Goal: Information Seeking & Learning: Understand process/instructions

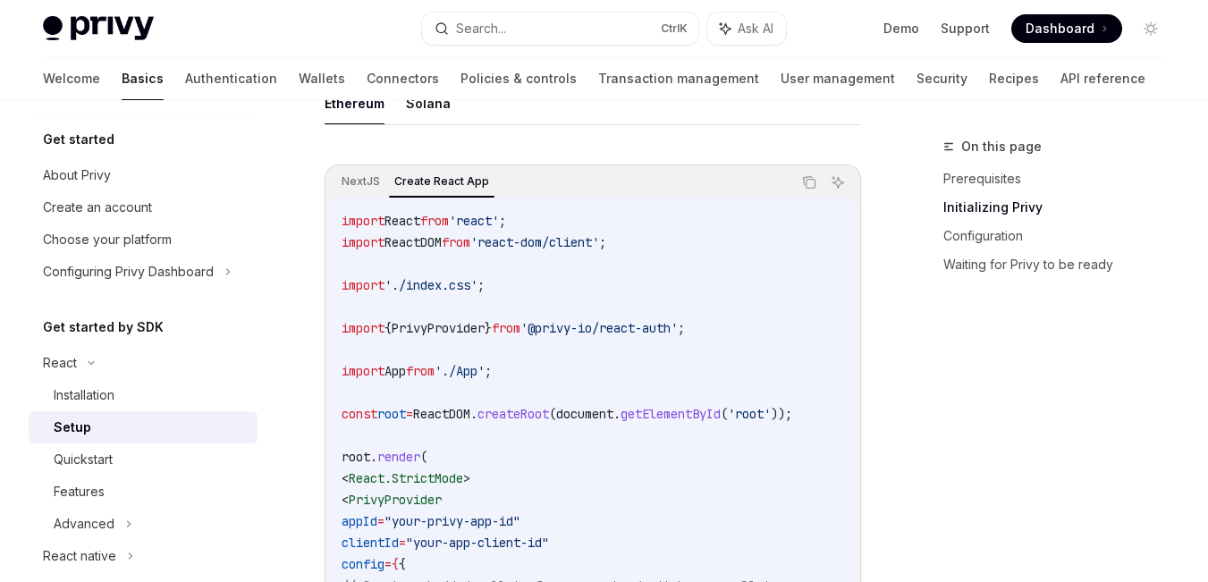
scroll to position [581, 0]
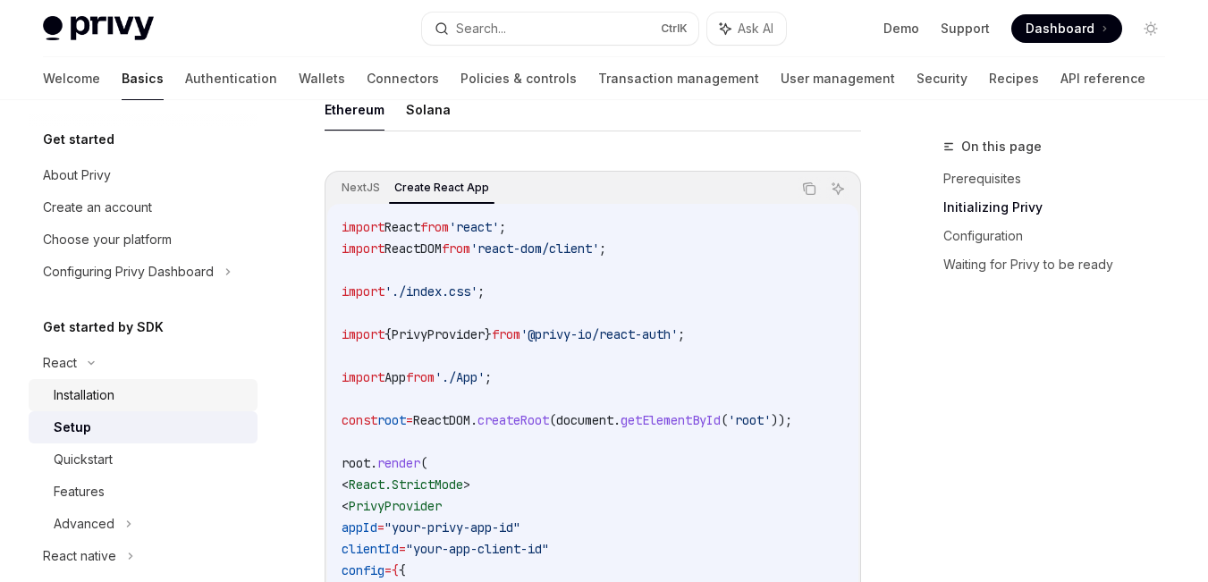
click at [92, 389] on div "Installation" at bounding box center [84, 395] width 61 height 21
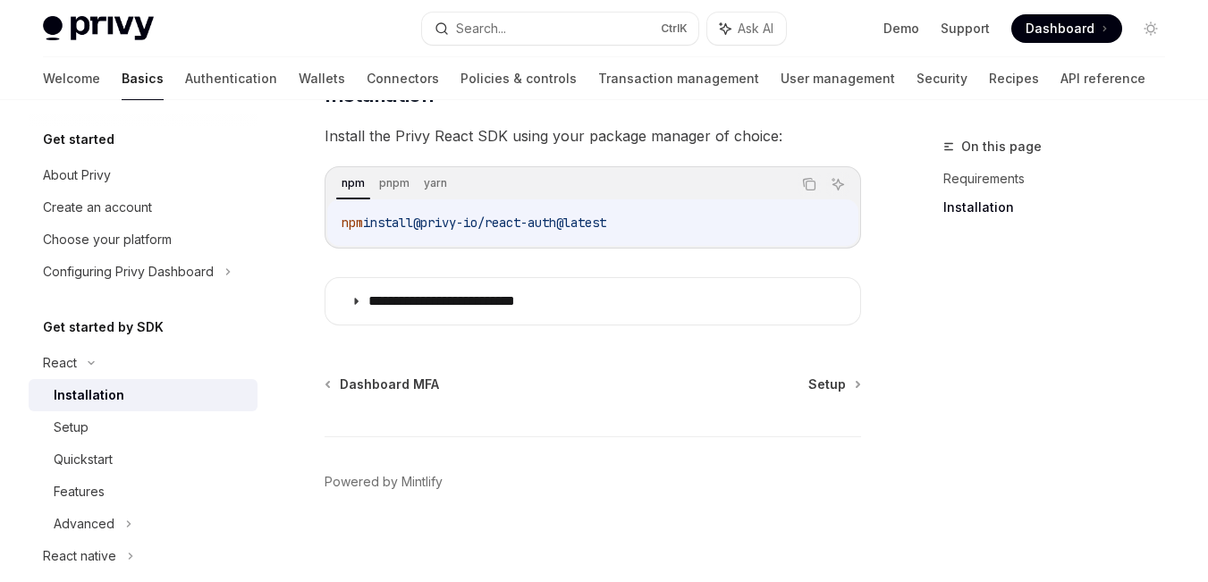
scroll to position [297, 0]
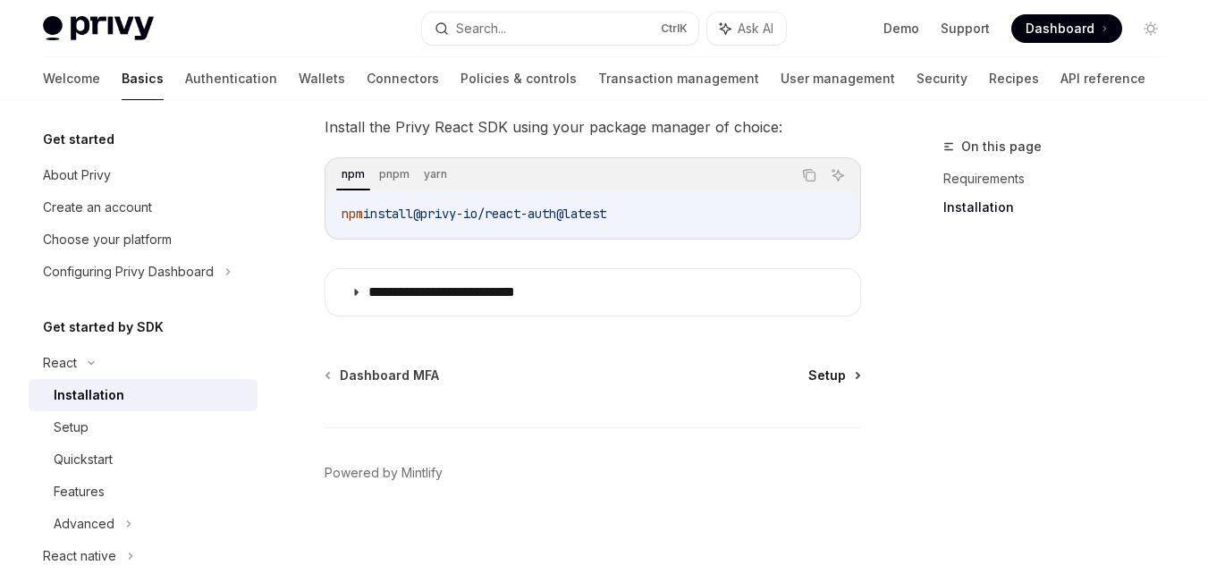
click at [825, 377] on span "Setup" at bounding box center [828, 376] width 38 height 18
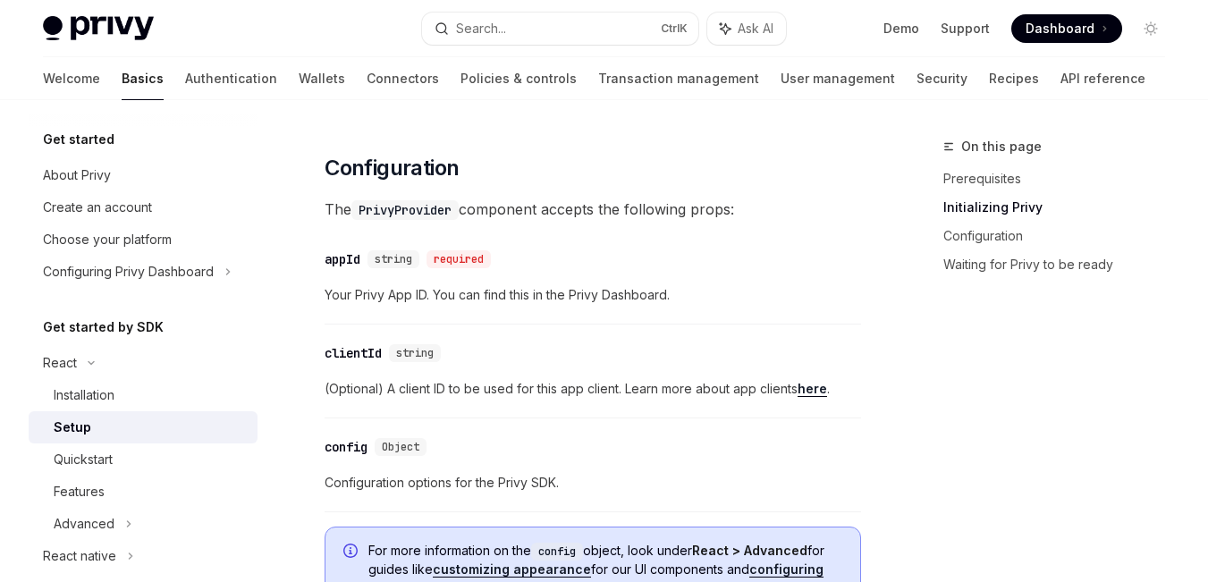
scroll to position [1353, 0]
click at [824, 396] on link "here" at bounding box center [813, 388] width 30 height 16
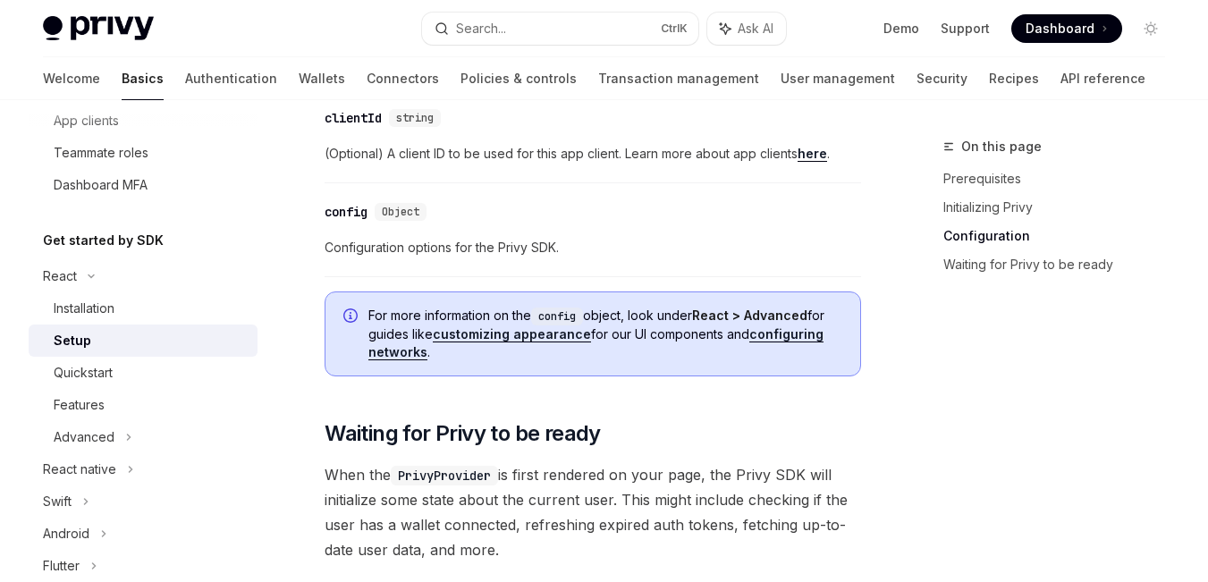
scroll to position [1587, 0]
drag, startPoint x: 86, startPoint y: 445, endPoint x: 174, endPoint y: 487, distance: 98.0
click at [174, 487] on div "Swift" at bounding box center [143, 502] width 229 height 32
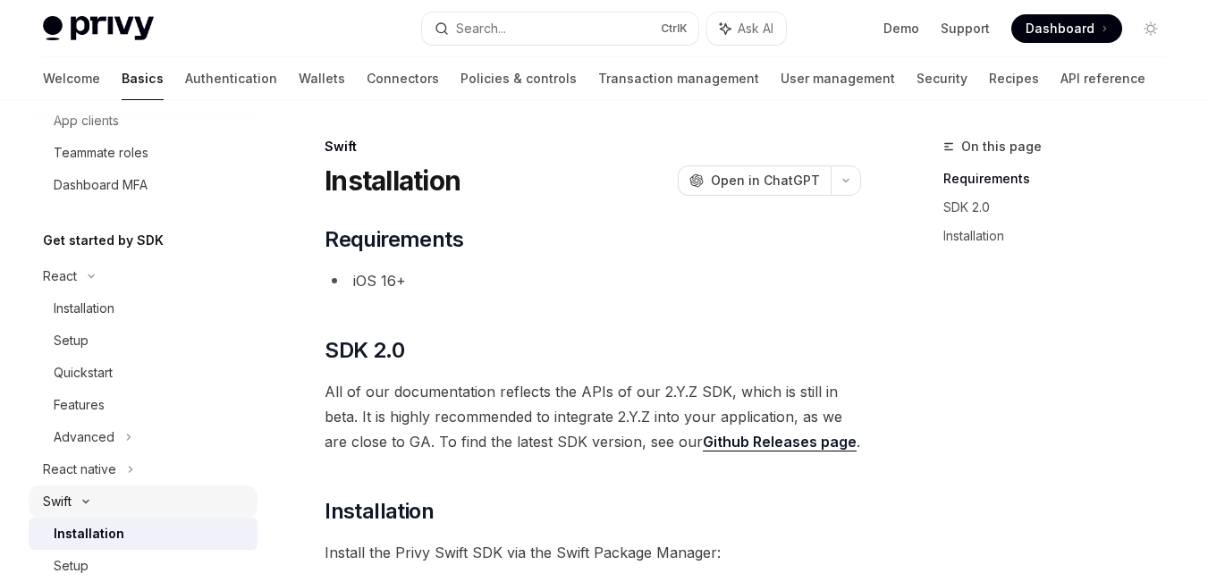
click at [81, 500] on icon at bounding box center [85, 501] width 21 height 7
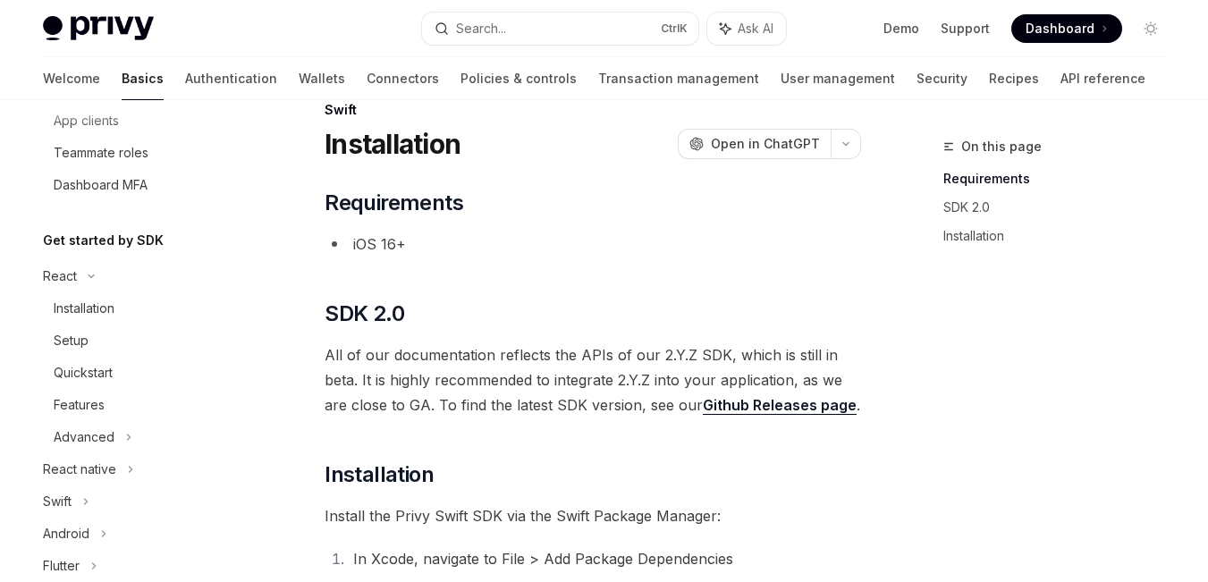
scroll to position [33, 0]
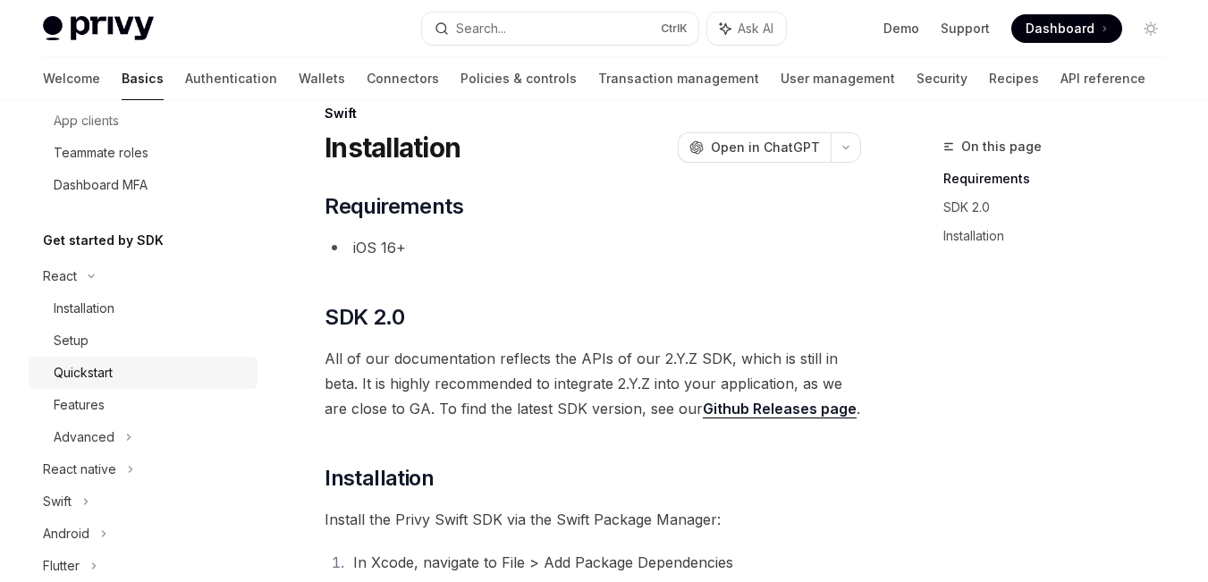
click at [88, 368] on div "Quickstart" at bounding box center [83, 372] width 59 height 21
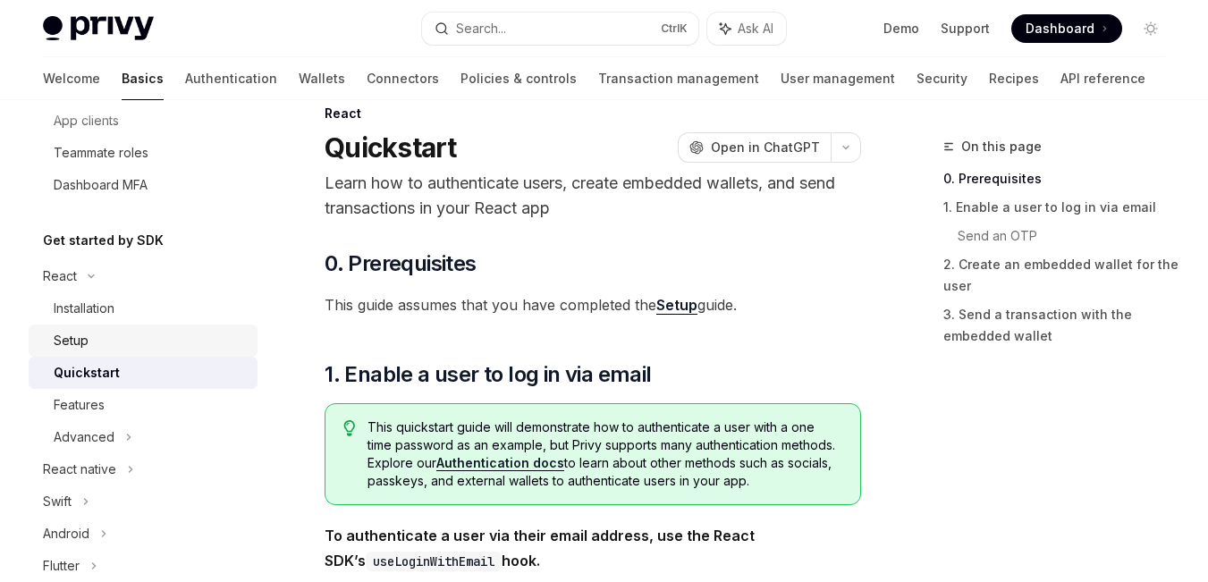
click at [70, 353] on link "Setup" at bounding box center [143, 341] width 229 height 32
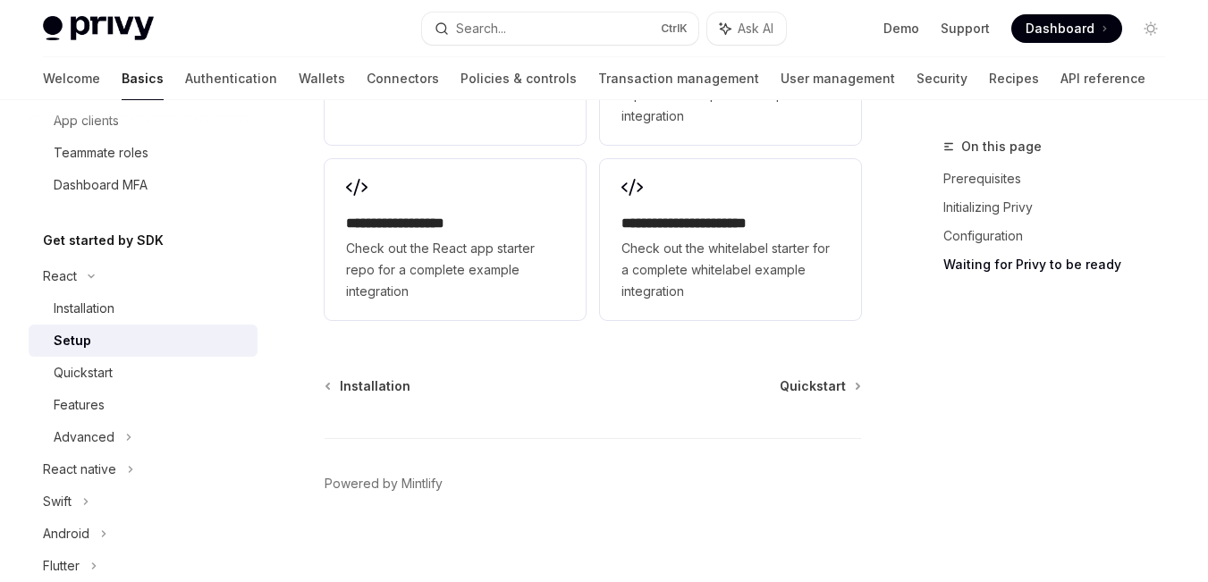
scroll to position [2799, 0]
click at [824, 387] on span "Quickstart" at bounding box center [813, 385] width 66 height 18
type textarea "*"
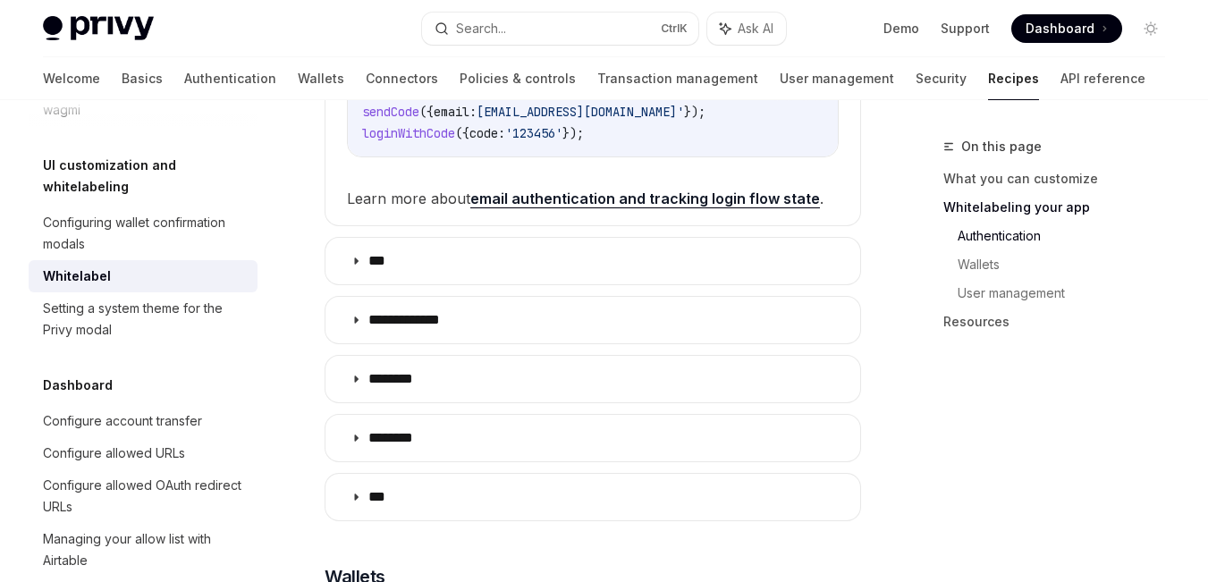
scroll to position [1253, 0]
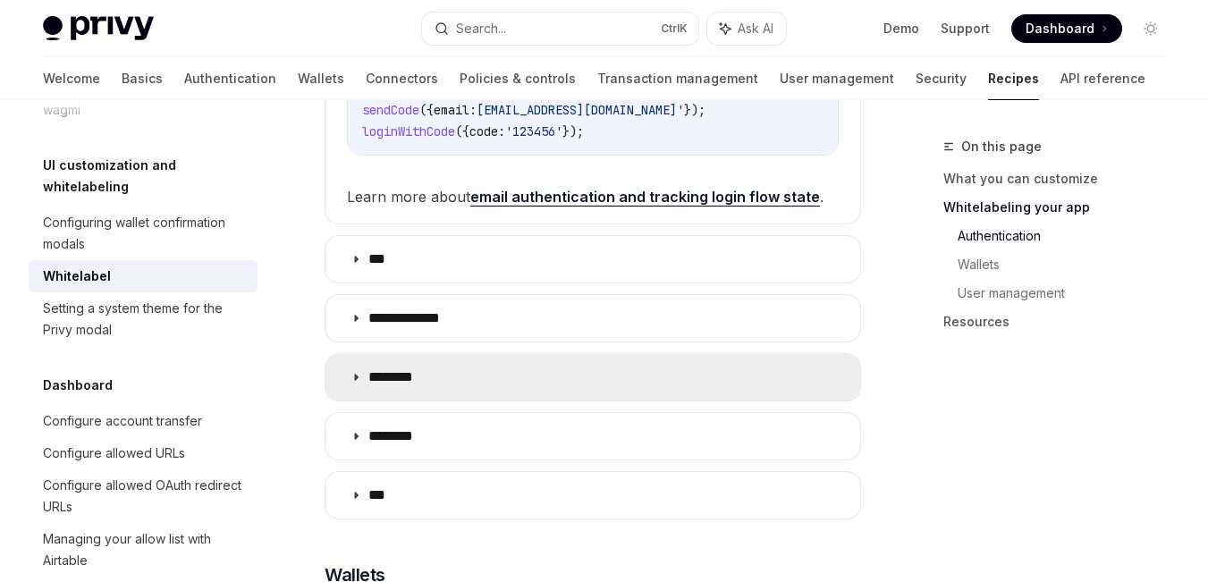
click at [362, 376] on summary "********" at bounding box center [593, 377] width 535 height 47
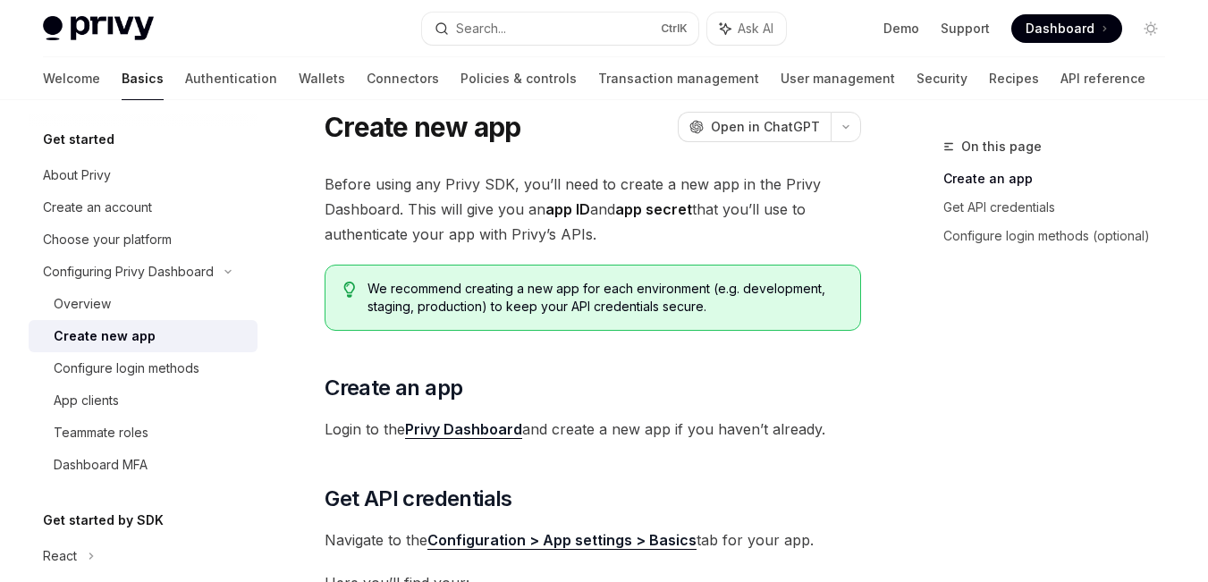
scroll to position [56, 0]
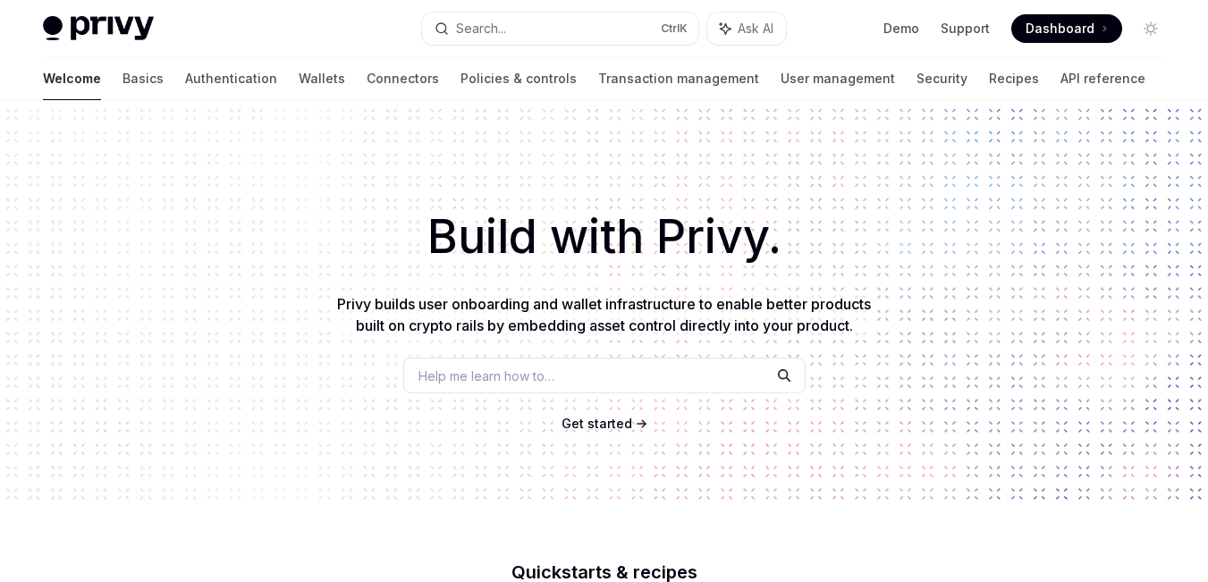
scroll to position [428, 0]
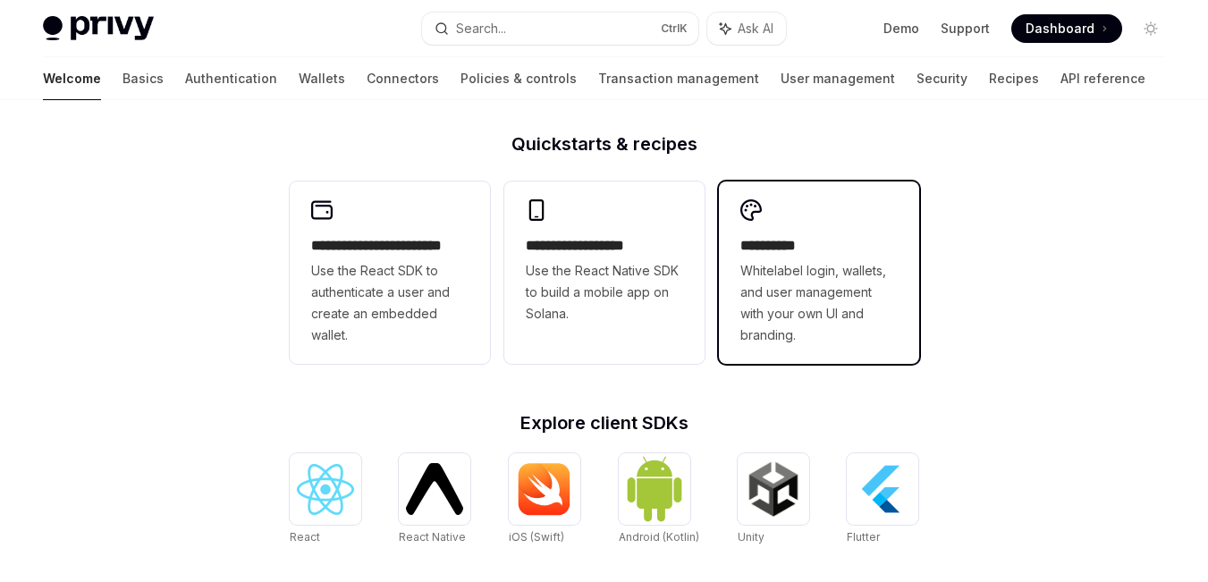
click at [839, 288] on span "Whitelabel login, wallets, and user management with your own UI and branding." at bounding box center [819, 303] width 157 height 86
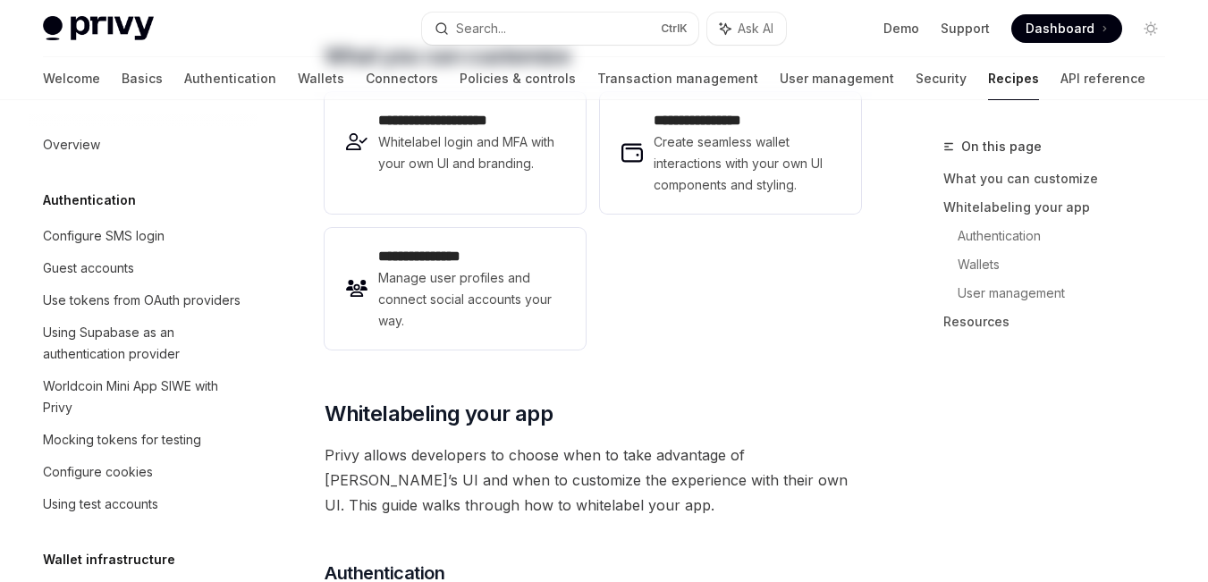
type textarea "*"
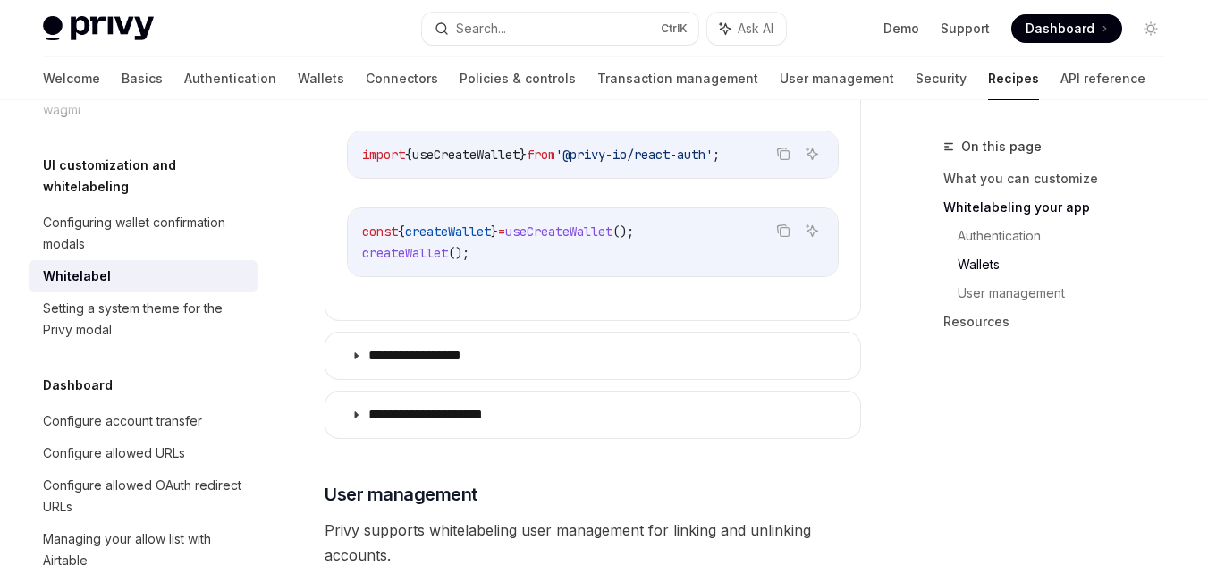
scroll to position [2150, 0]
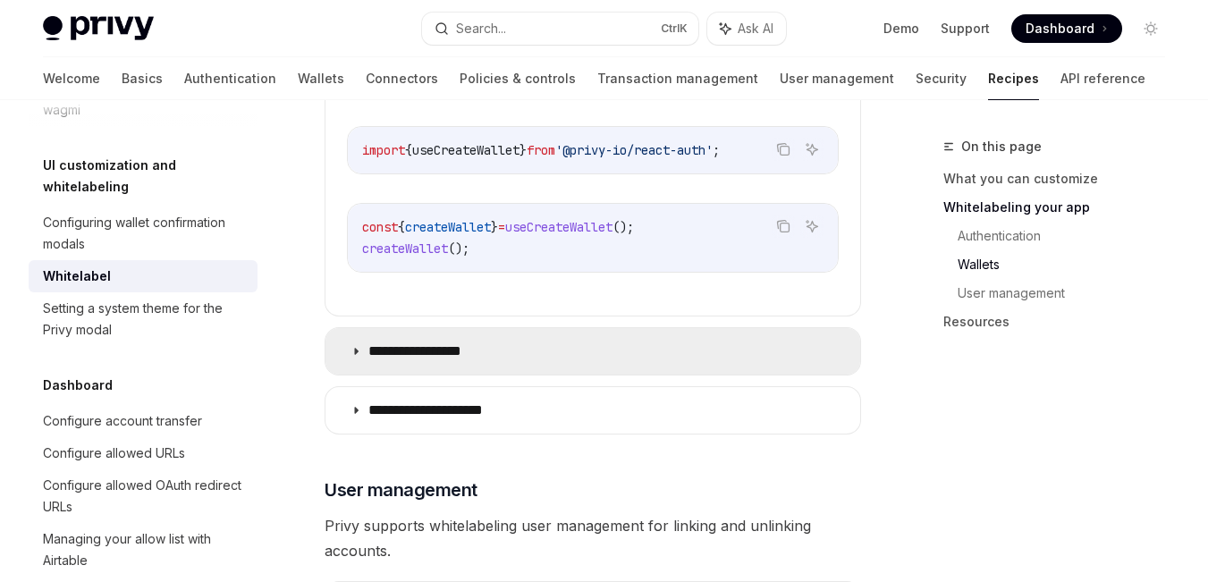
click at [350, 353] on summary "**********" at bounding box center [593, 351] width 535 height 47
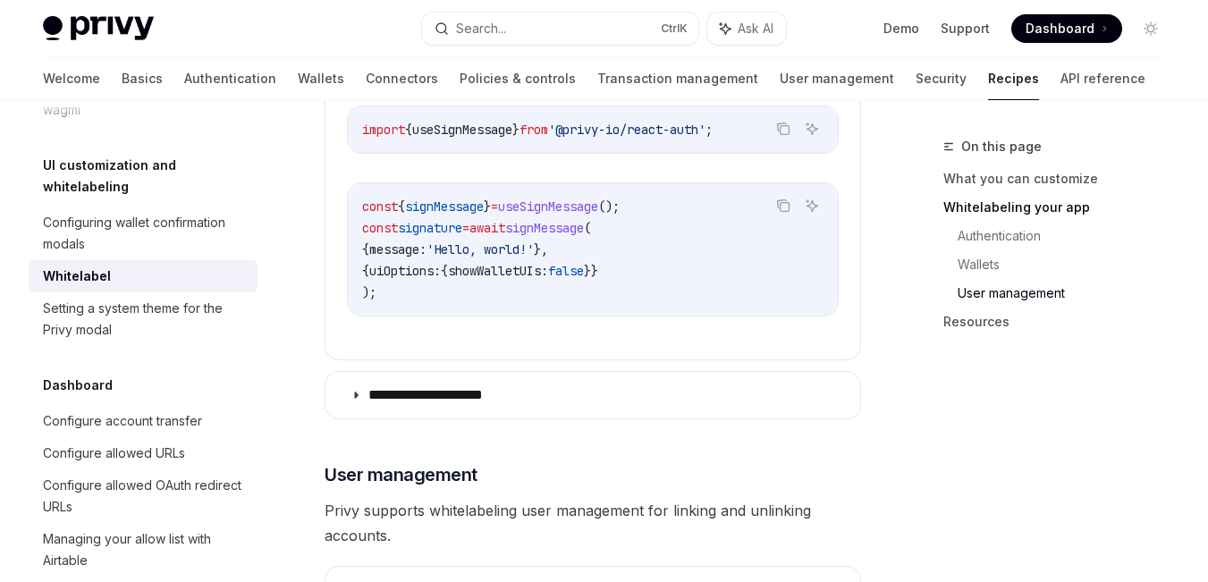
scroll to position [2604, 0]
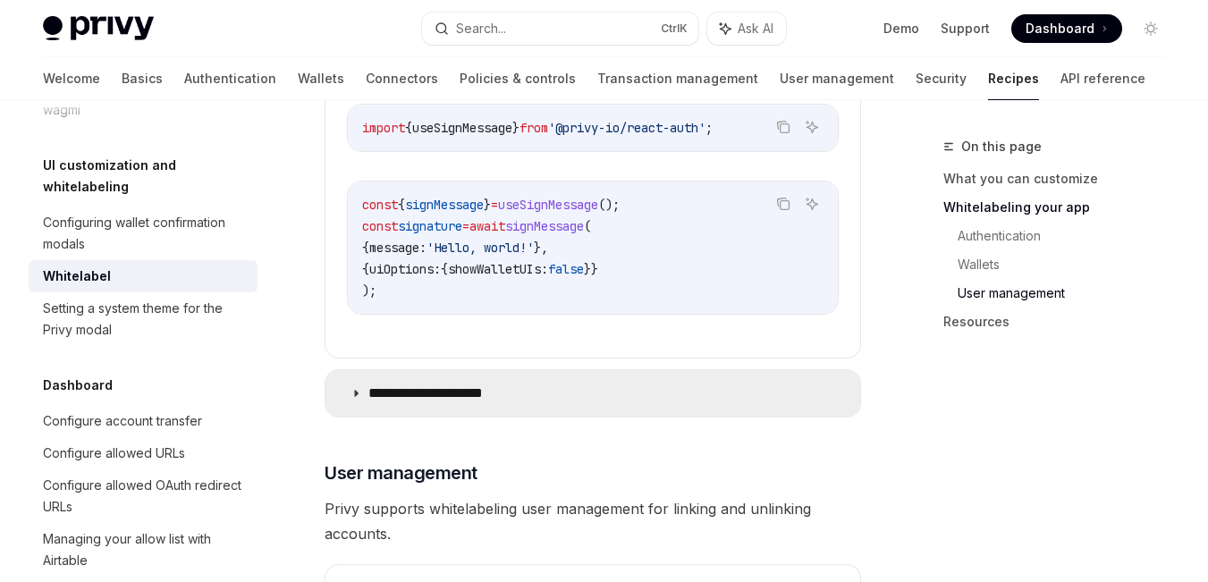
click at [355, 400] on summary "**********" at bounding box center [593, 393] width 535 height 47
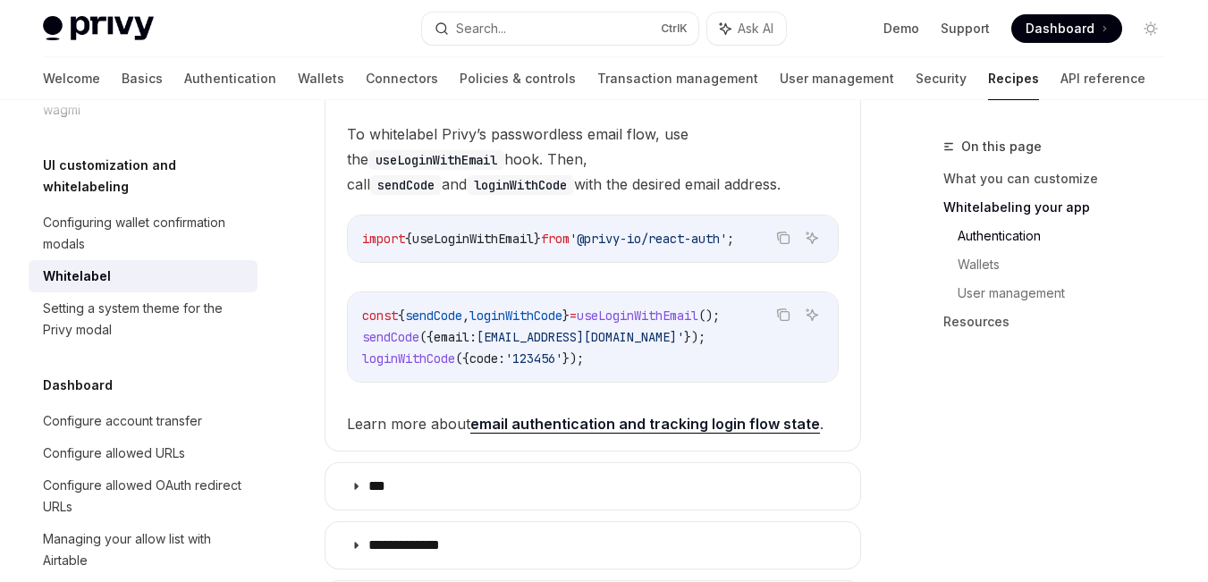
scroll to position [1022, 0]
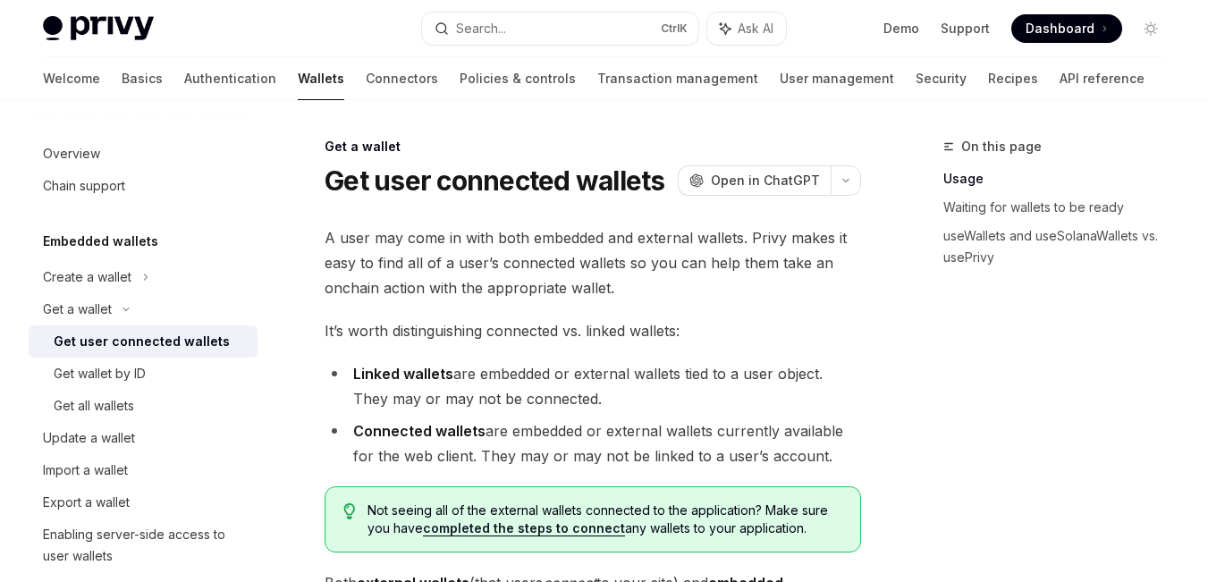
scroll to position [971, 0]
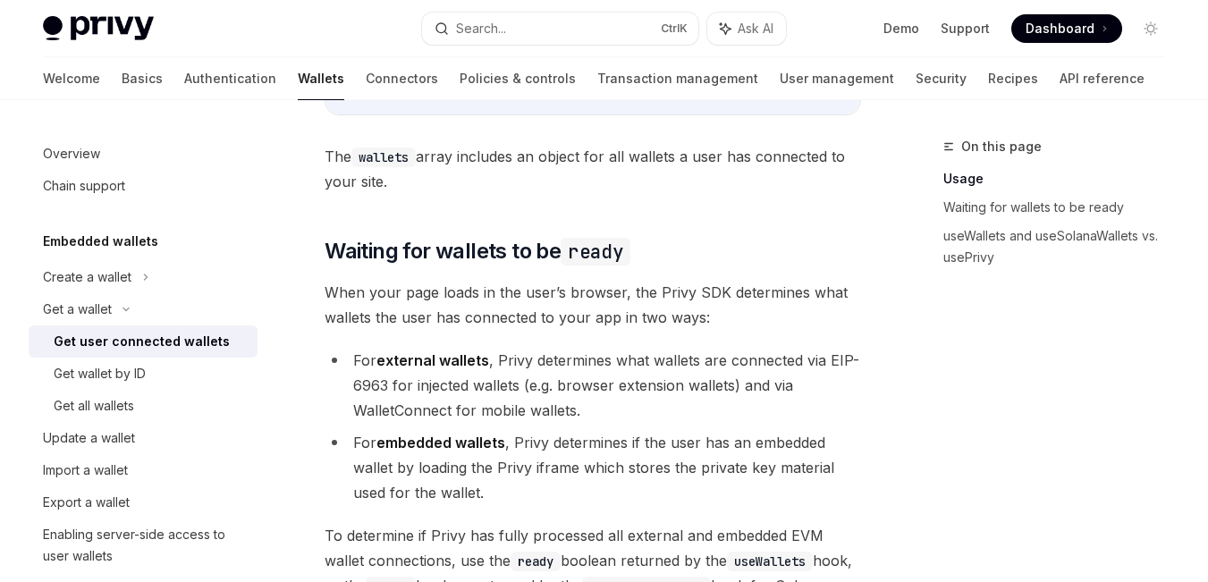
click at [939, 363] on div "On this page Usage Waiting for wallets to be ready useWallets and useSolanaWall…" at bounding box center [1044, 359] width 272 height 446
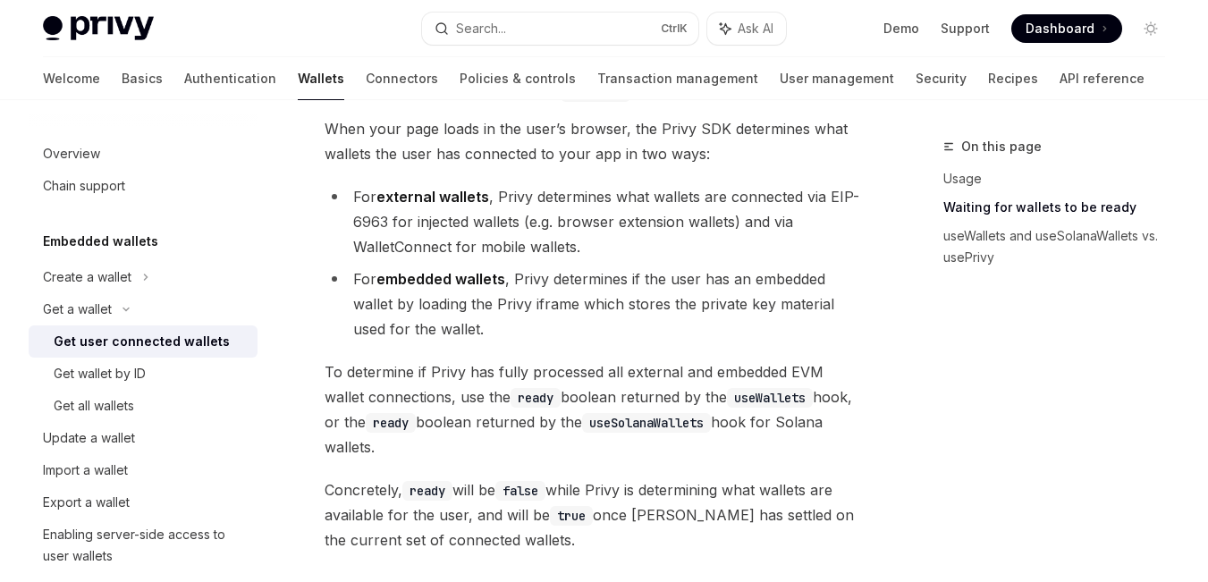
scroll to position [1136, 0]
click at [640, 364] on div "Ethereum Solana To access connected wallets with the React SDK, use the wallets…" at bounding box center [593, 413] width 537 height 1643
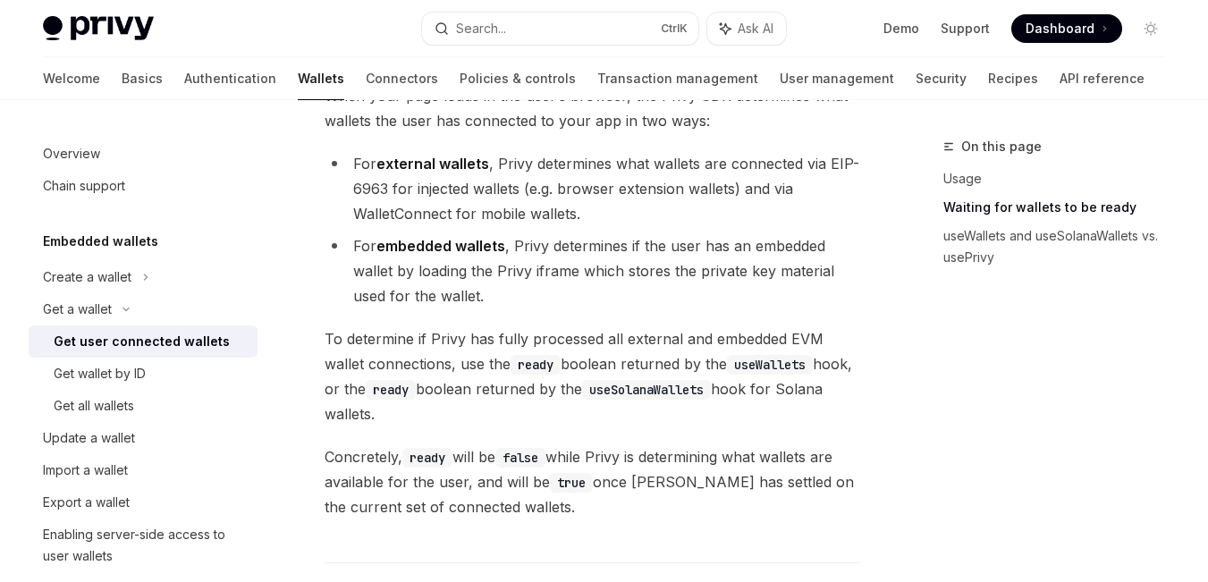
scroll to position [1166, 0]
click at [969, 362] on div "On this page Usage Waiting for wallets to be ready useWallets and useSolanaWall…" at bounding box center [1044, 359] width 272 height 446
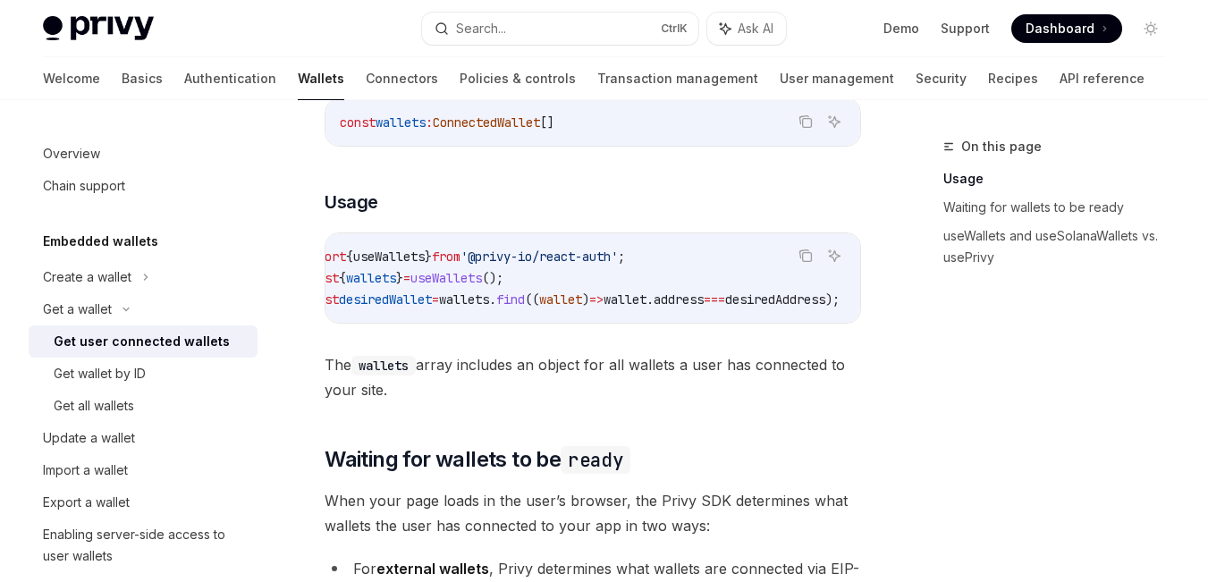
scroll to position [0, 0]
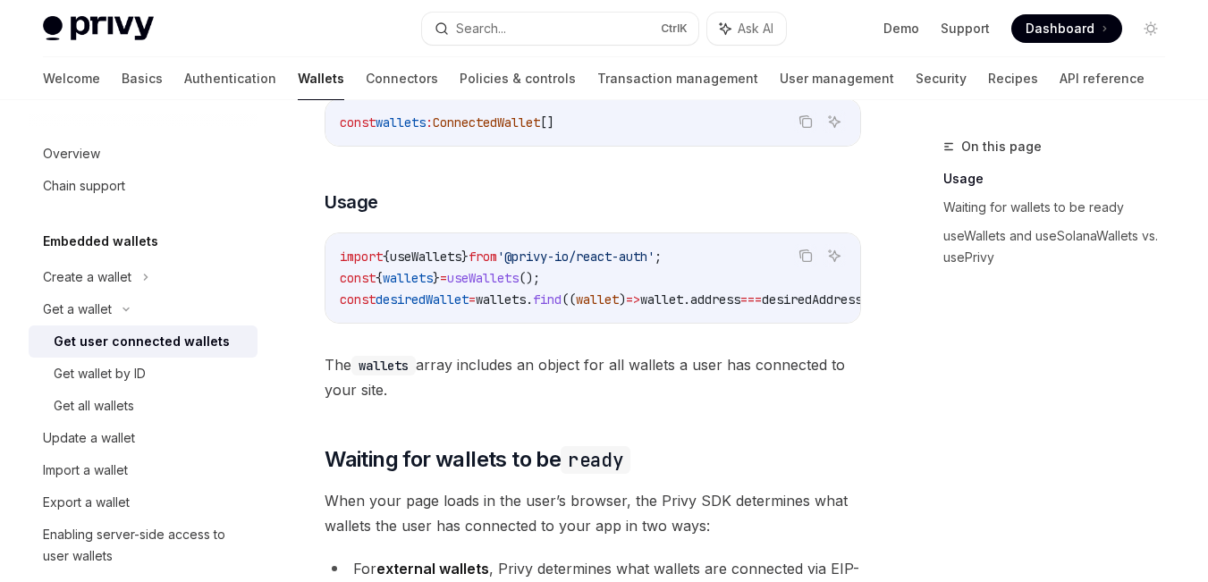
click at [337, 300] on div "import { useWallets } from '@privy-io/react-auth' ; const { wallets } = useWall…" at bounding box center [593, 277] width 535 height 89
